Goal: Navigation & Orientation: Go to known website

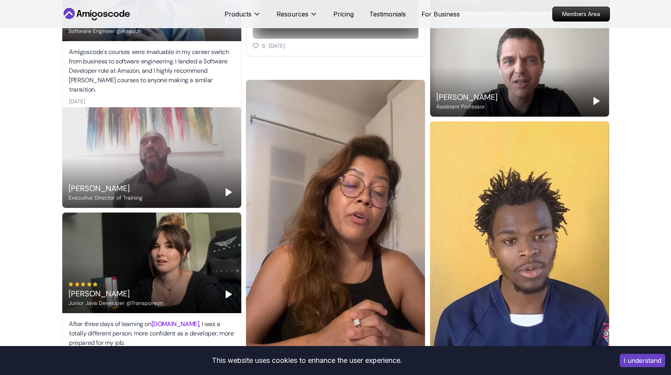
scroll to position [1224, 0]
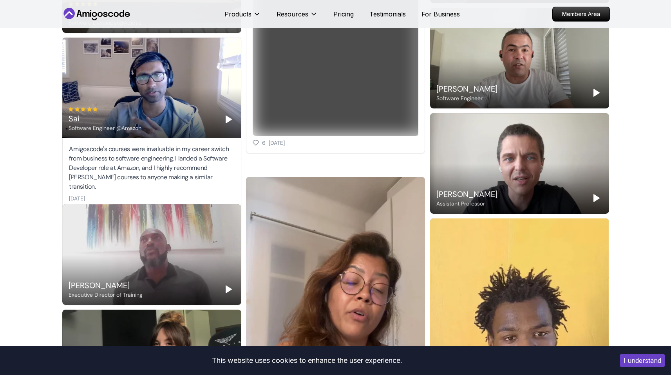
click at [107, 12] on icon at bounding box center [97, 14] width 71 height 13
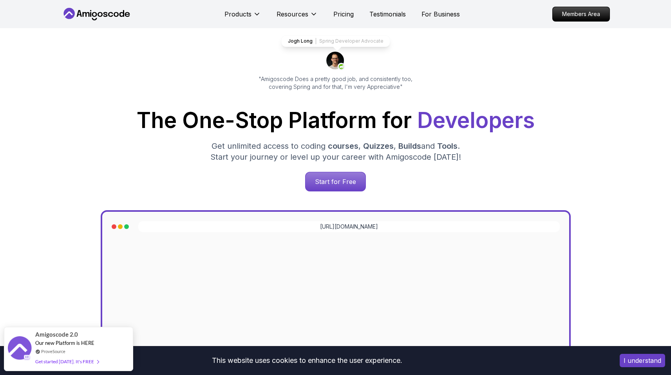
scroll to position [50, 0]
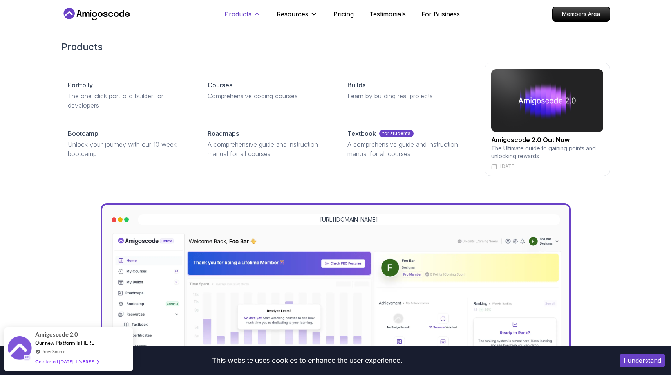
click at [257, 13] on icon at bounding box center [257, 14] width 8 height 8
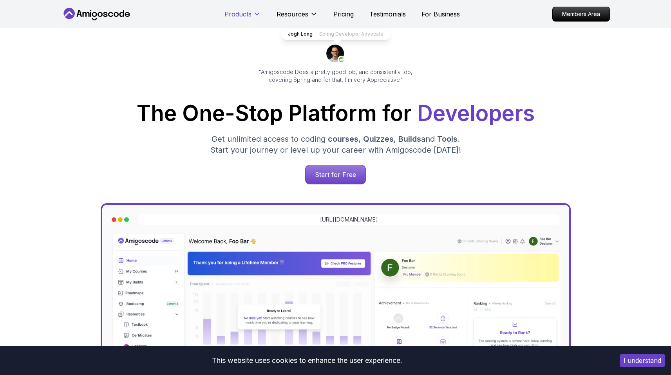
click at [257, 13] on icon at bounding box center [257, 14] width 8 height 8
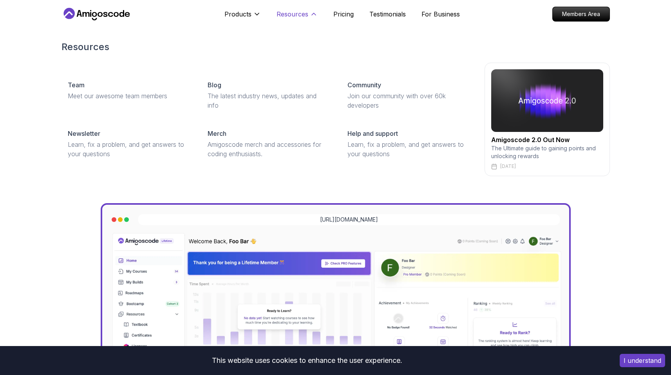
click at [278, 14] on p "Resources" at bounding box center [293, 13] width 32 height 9
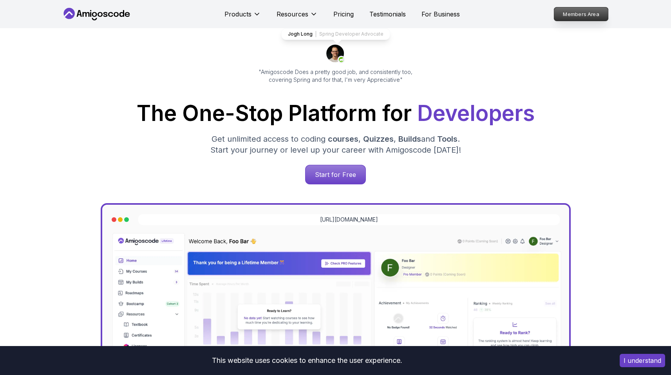
click at [571, 13] on p "Members Area" at bounding box center [581, 13] width 54 height 13
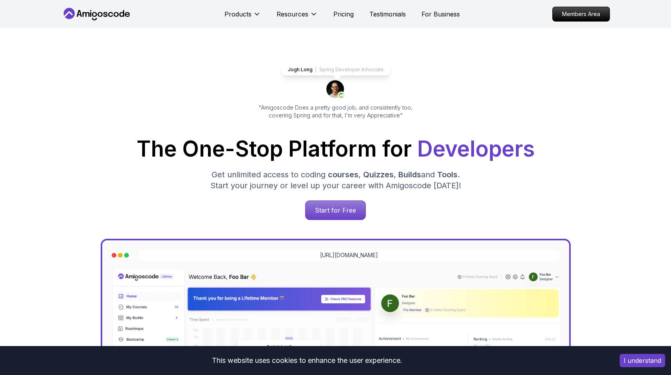
scroll to position [50, 0]
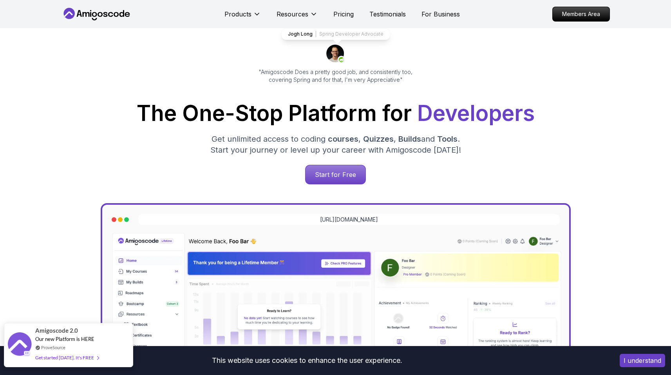
click at [86, 359] on div "Get started [DATE]. It's FREE" at bounding box center [66, 357] width 63 height 9
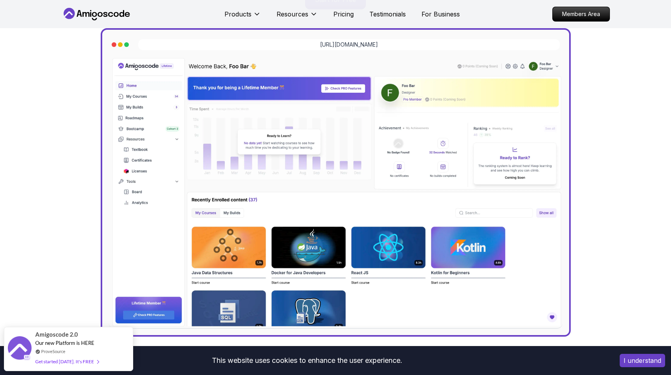
scroll to position [202, 0]
